Goal: Information Seeking & Learning: Learn about a topic

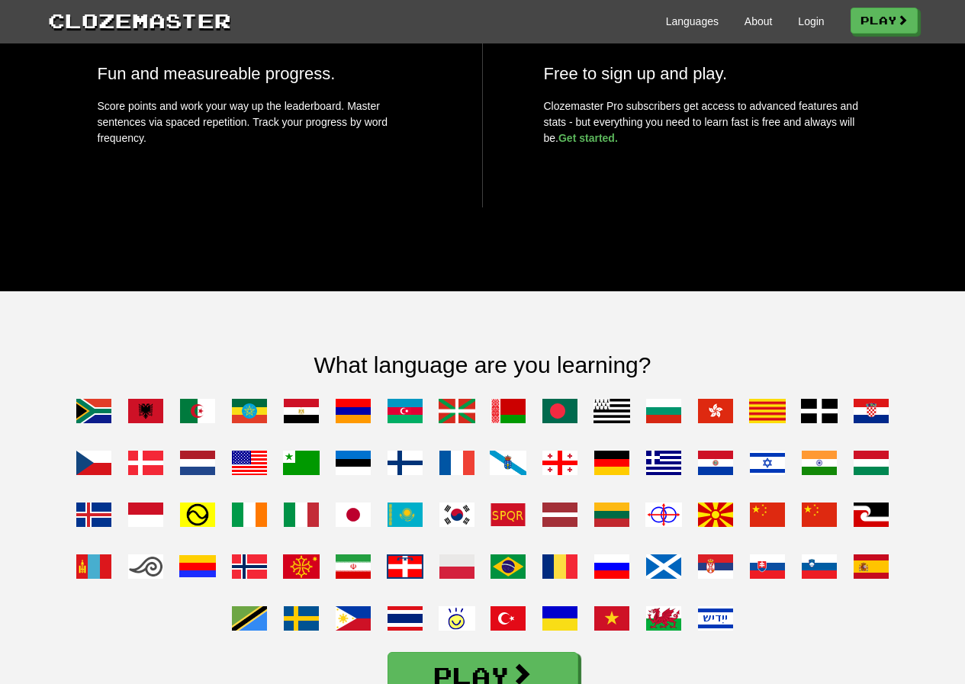
scroll to position [992, 0]
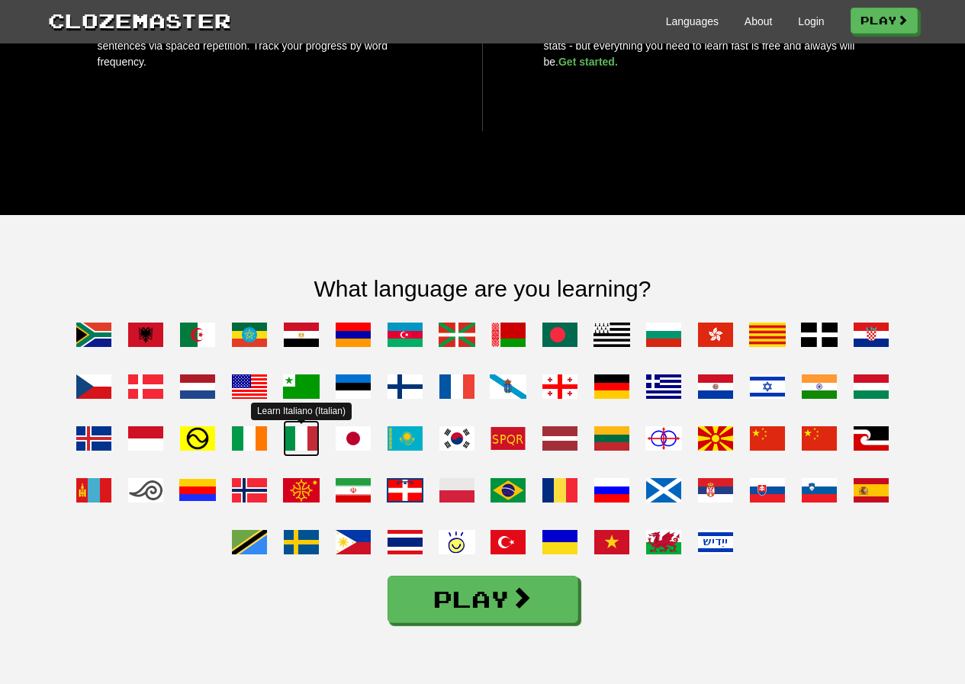
click at [295, 457] on span at bounding box center [301, 438] width 37 height 37
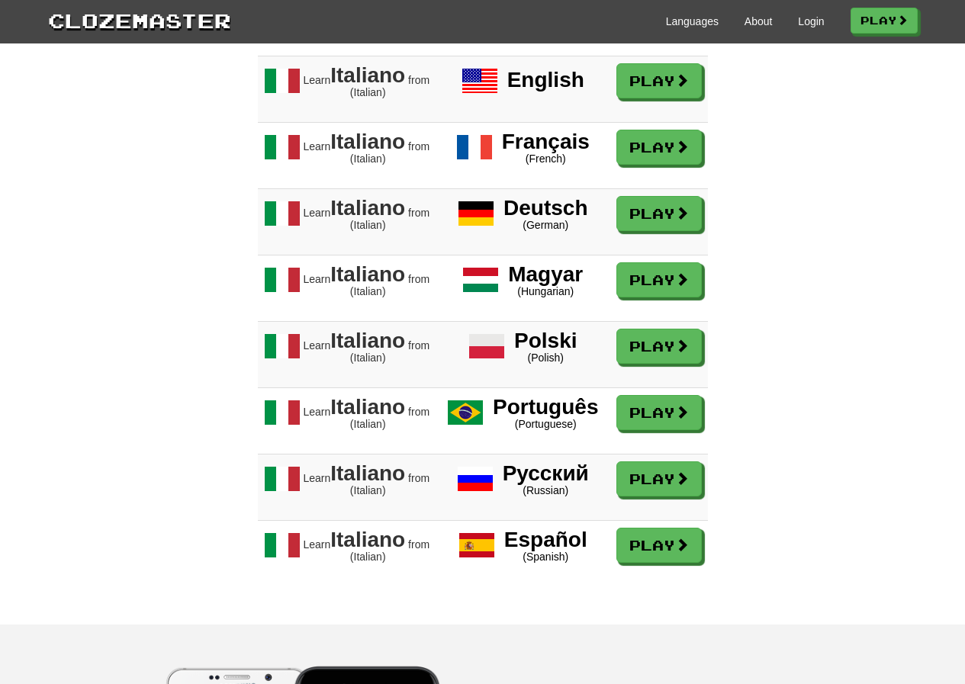
scroll to position [1450, 0]
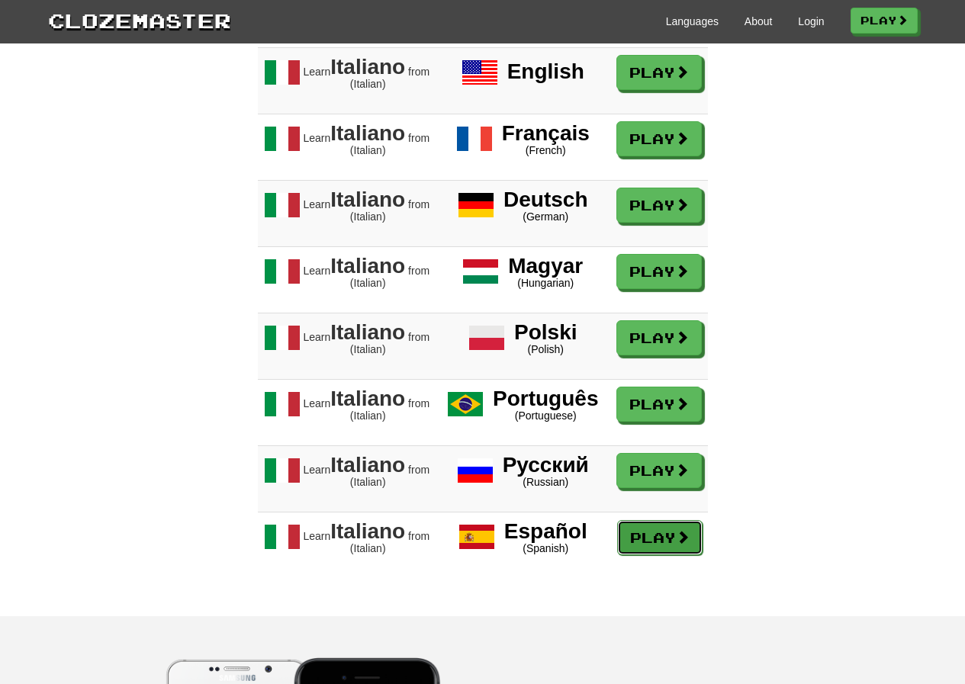
click at [664, 555] on link "Play" at bounding box center [659, 537] width 85 height 35
